Goal: Find contact information: Find contact information

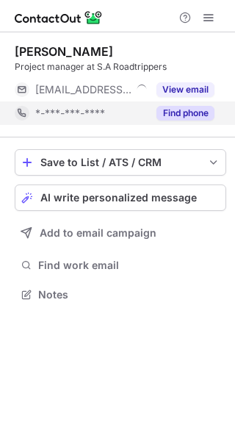
scroll to position [7, 7]
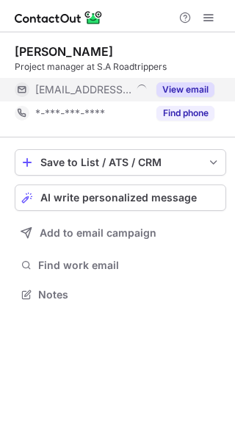
click at [195, 84] on button "View email" at bounding box center [186, 89] width 58 height 15
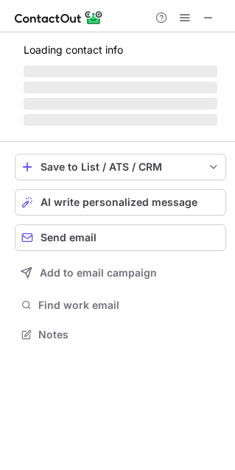
scroll to position [7, 7]
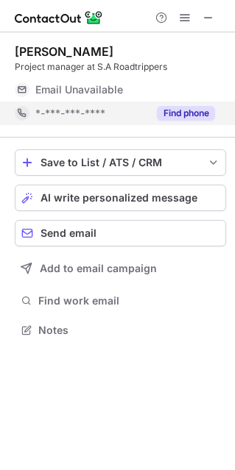
click at [178, 118] on button "Find phone" at bounding box center [186, 113] width 58 height 15
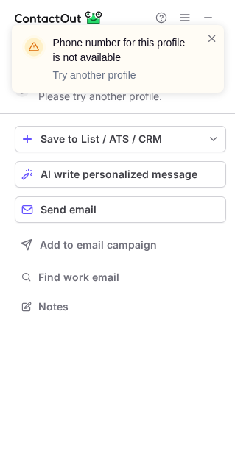
scroll to position [296, 235]
